Goal: Find specific page/section: Find specific page/section

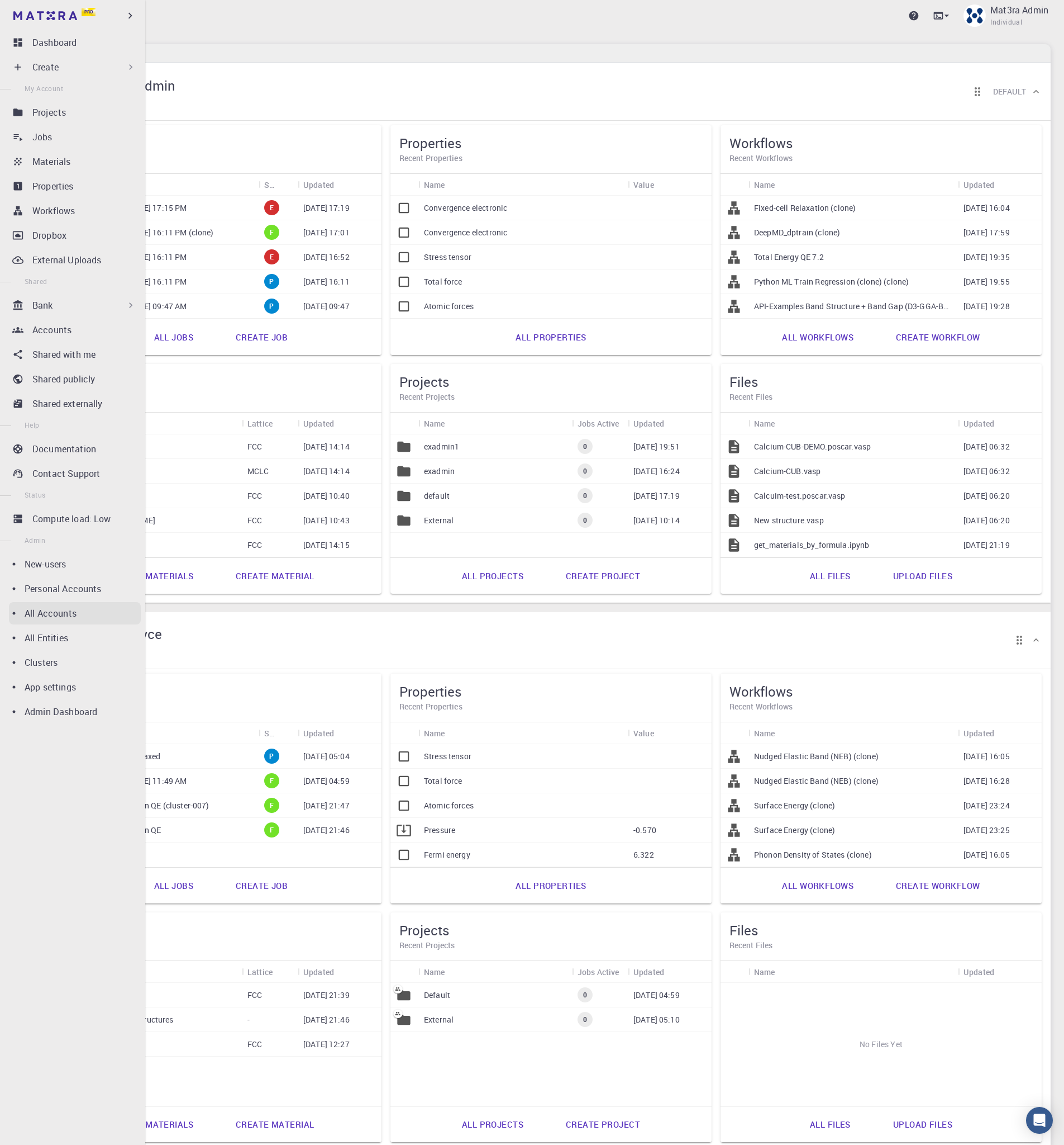
click at [57, 607] on p "All Accounts" at bounding box center [50, 613] width 52 height 14
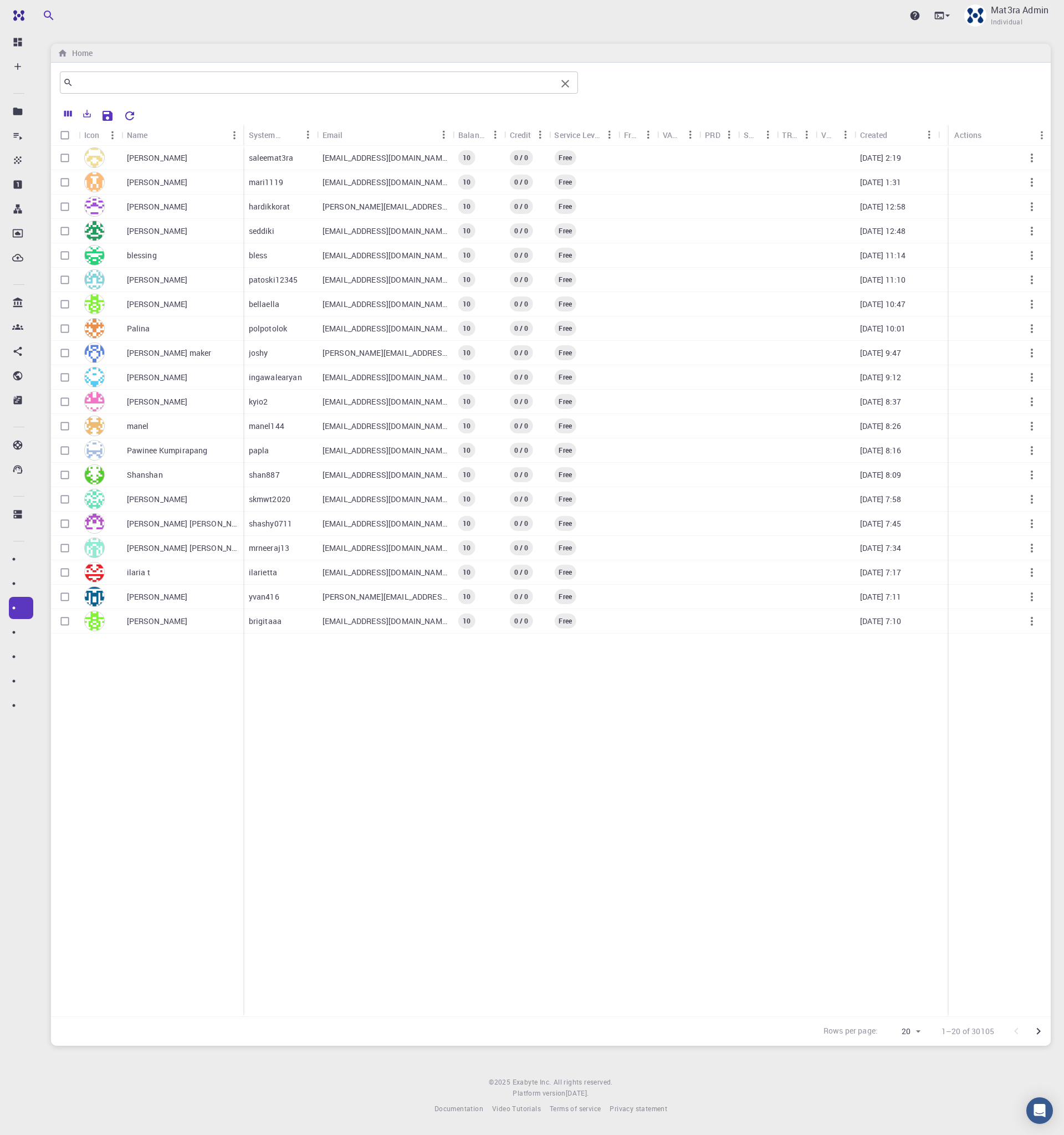
click at [265, 81] on input "text" at bounding box center [315, 83] width 483 height 16
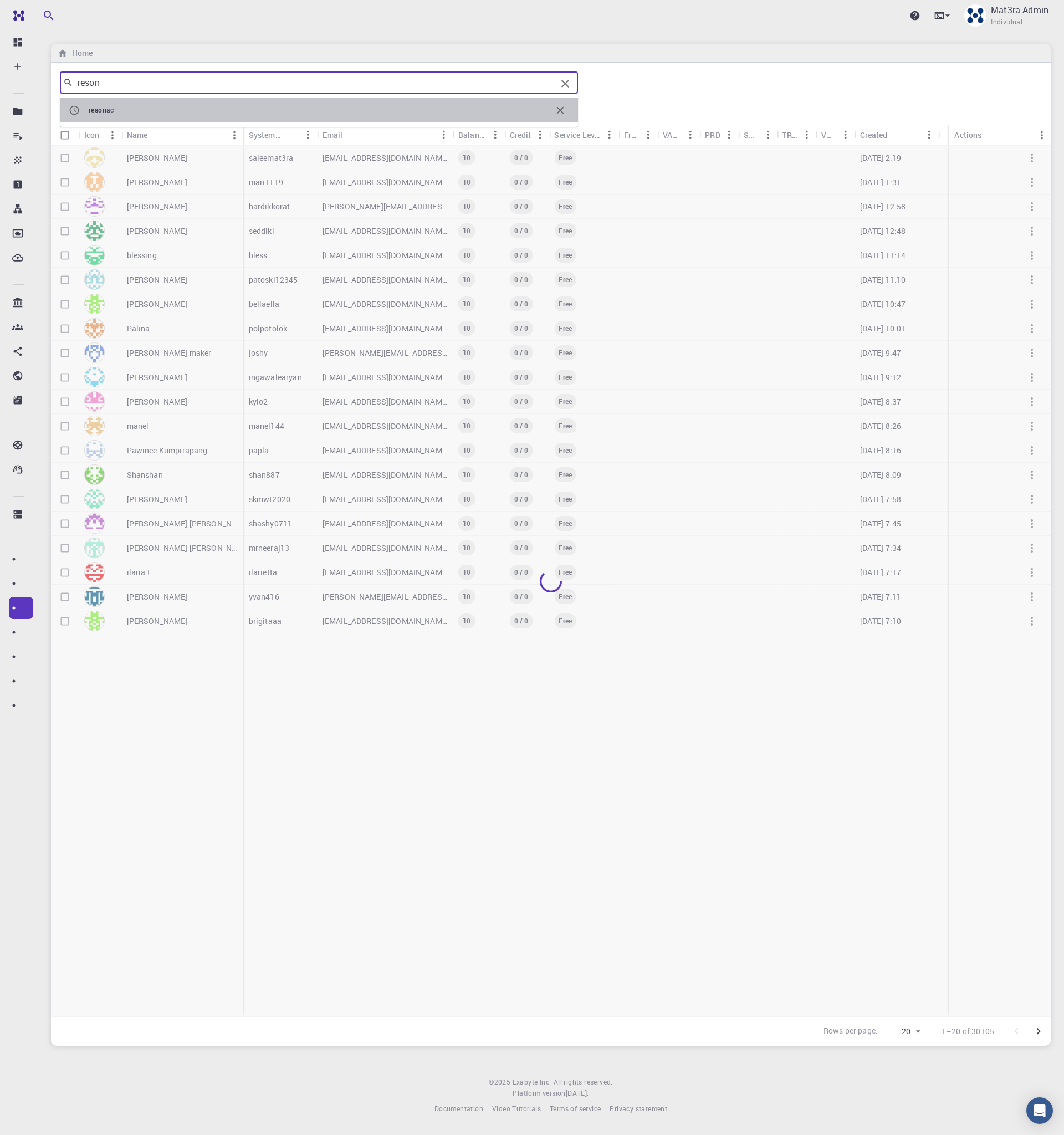
click at [239, 105] on span "reson ac" at bounding box center [319, 110] width 462 height 11
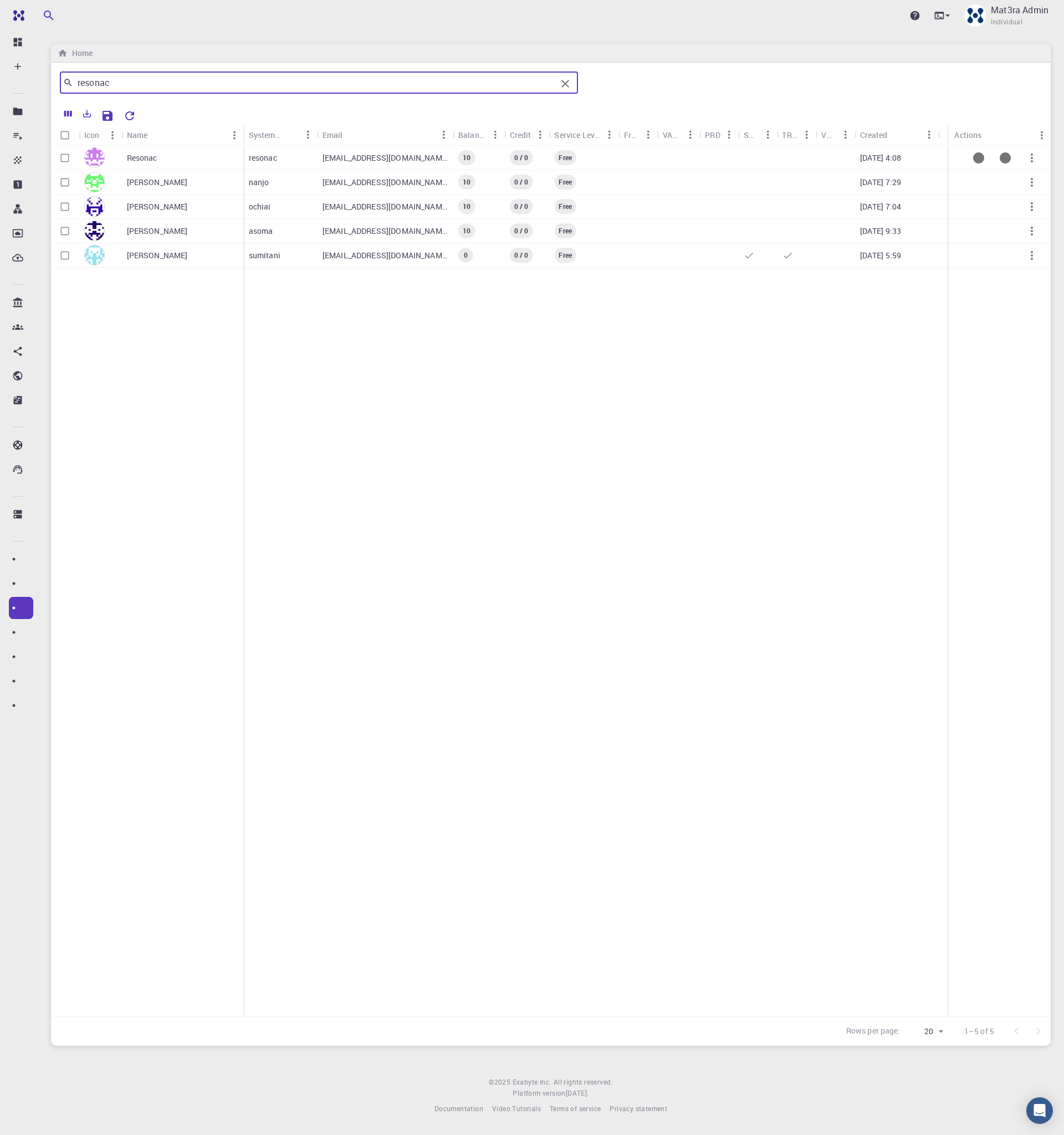
type input "resonac"
click at [209, 161] on div "Resonac" at bounding box center [183, 157] width 122 height 25
